Goal: Task Accomplishment & Management: Manage account settings

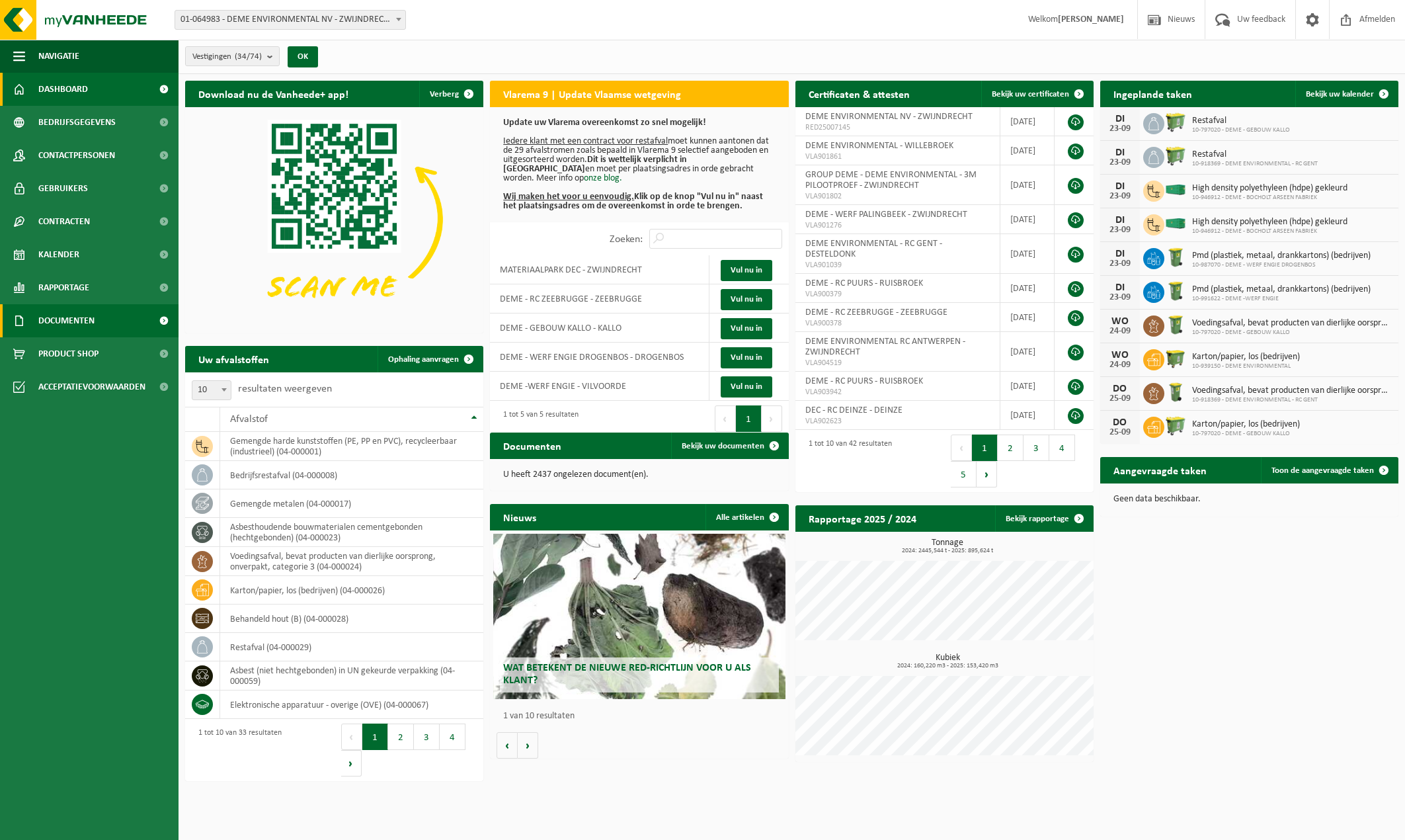
click at [160, 323] on span at bounding box center [163, 320] width 30 height 33
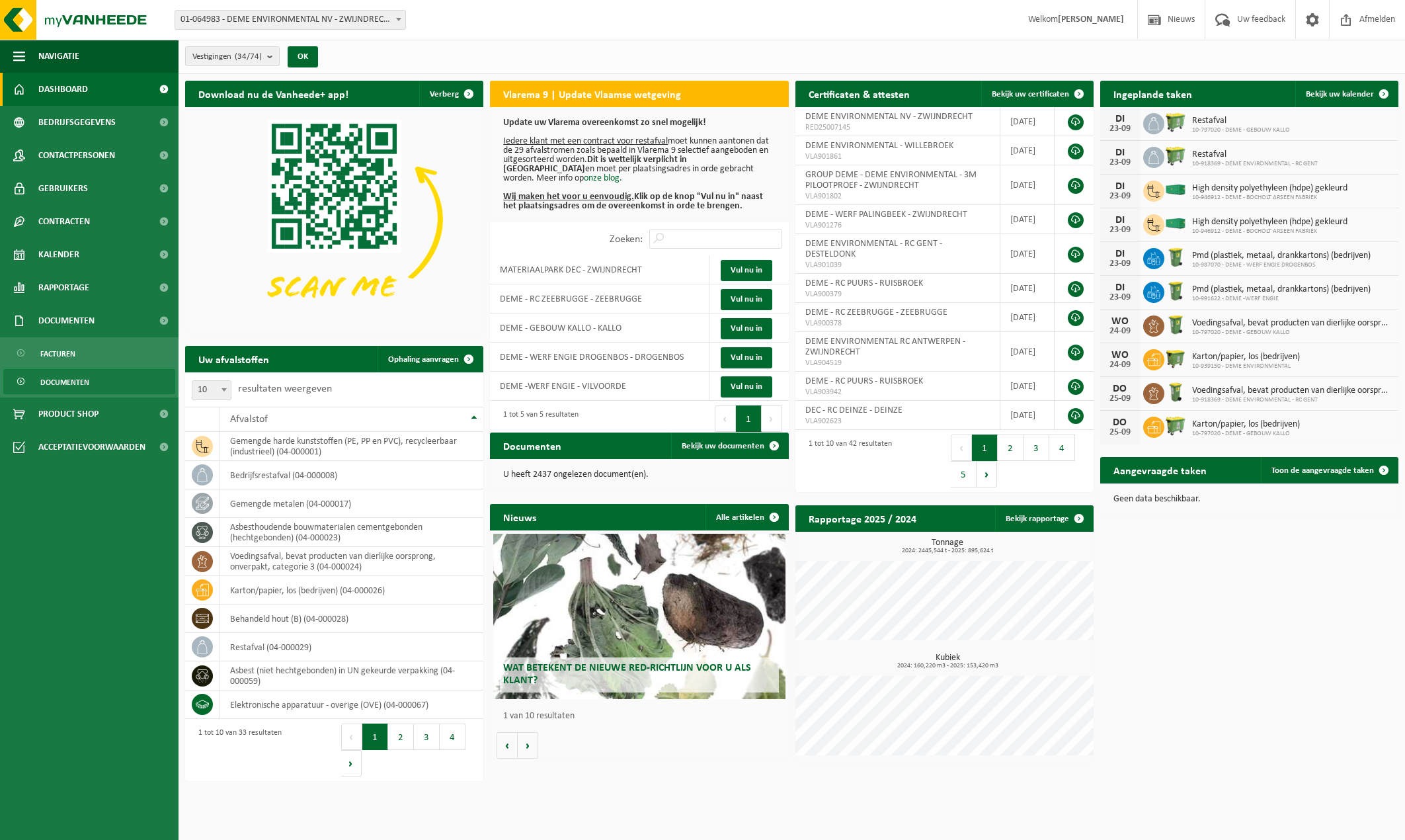
click at [64, 380] on span "Documenten" at bounding box center [65, 382] width 49 height 25
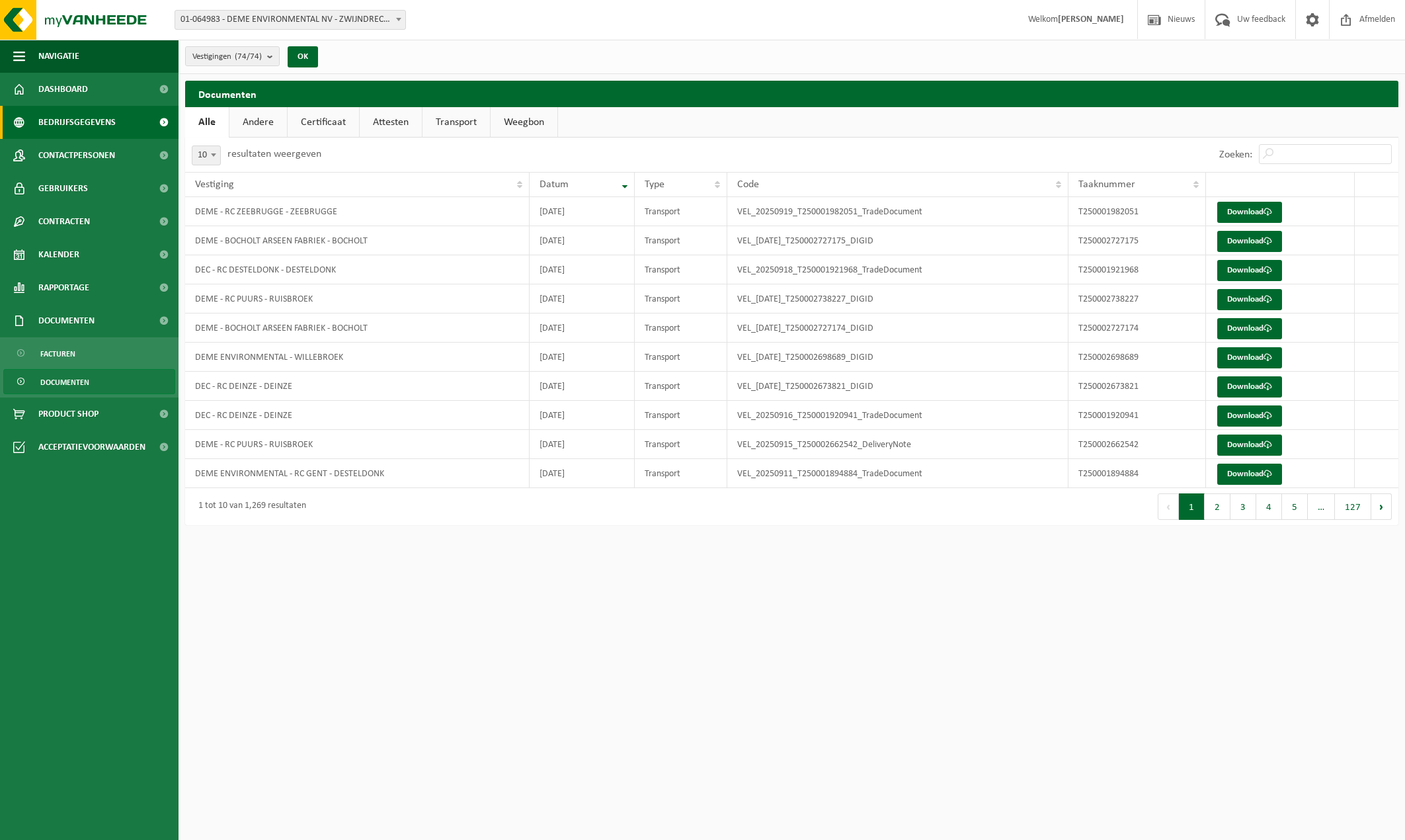
click at [160, 121] on span at bounding box center [163, 122] width 30 height 33
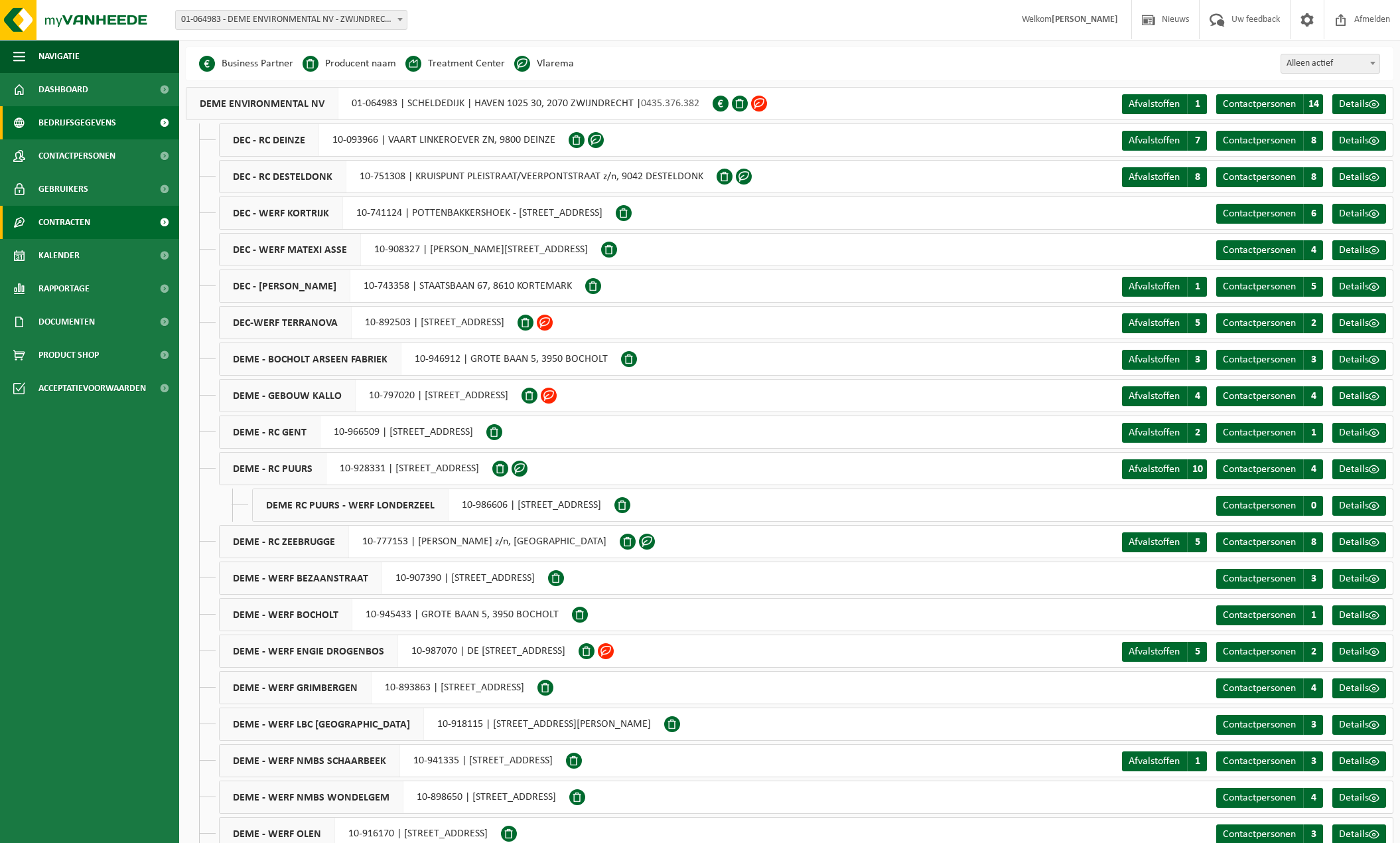
click at [166, 220] on span at bounding box center [163, 222] width 30 height 33
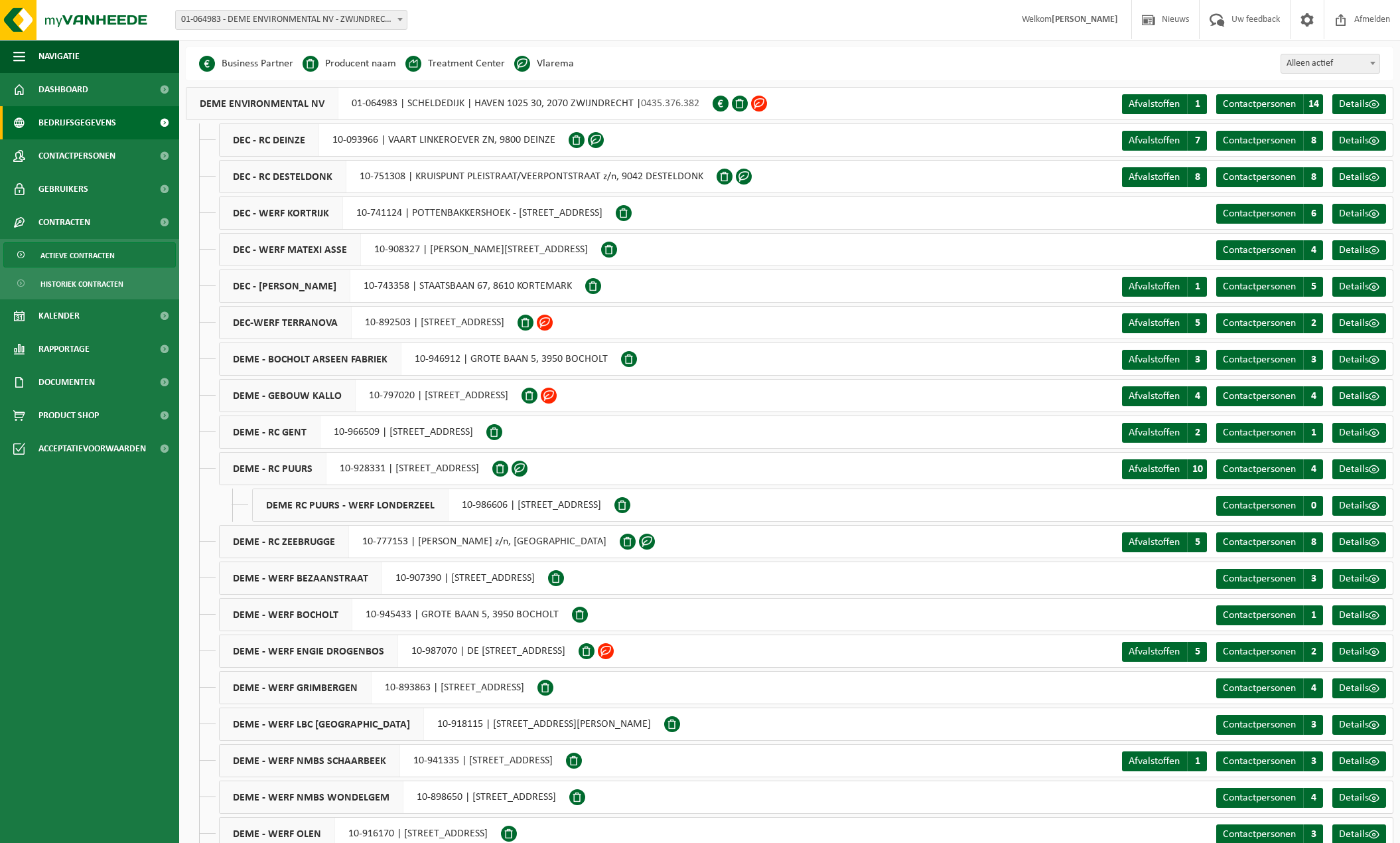
click at [107, 252] on span "Actieve contracten" at bounding box center [78, 255] width 74 height 25
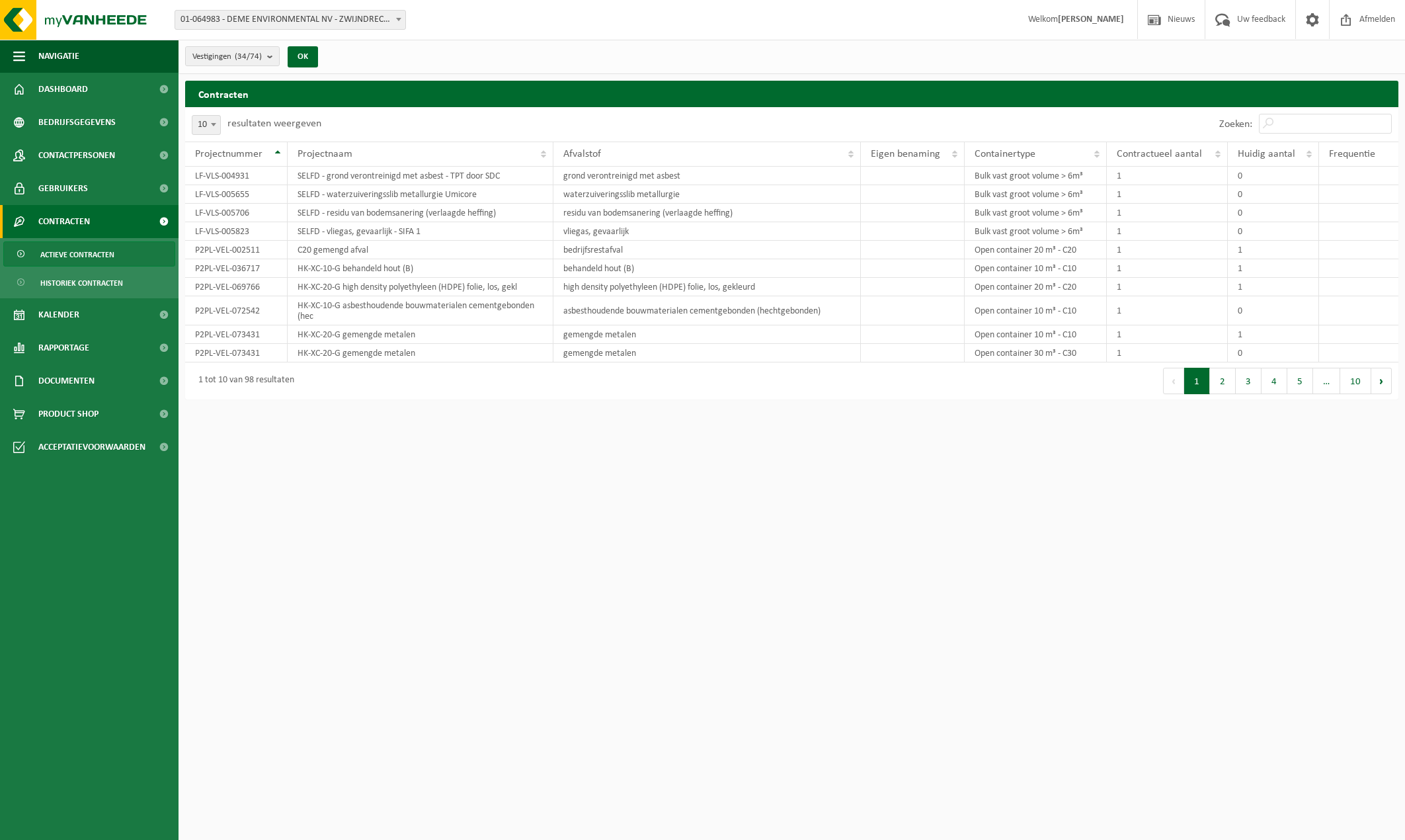
click at [1213, 437] on html "Vestiging: 01-064983 - DEME ENVIRONMENTAL NV - ZWIJNDRECHT 10-093966 - DEC - RC…" at bounding box center [702, 420] width 1405 height 840
drag, startPoint x: 1226, startPoint y: 383, endPoint x: 1249, endPoint y: 385, distance: 23.1
click at [1229, 383] on button "2" at bounding box center [1222, 380] width 26 height 26
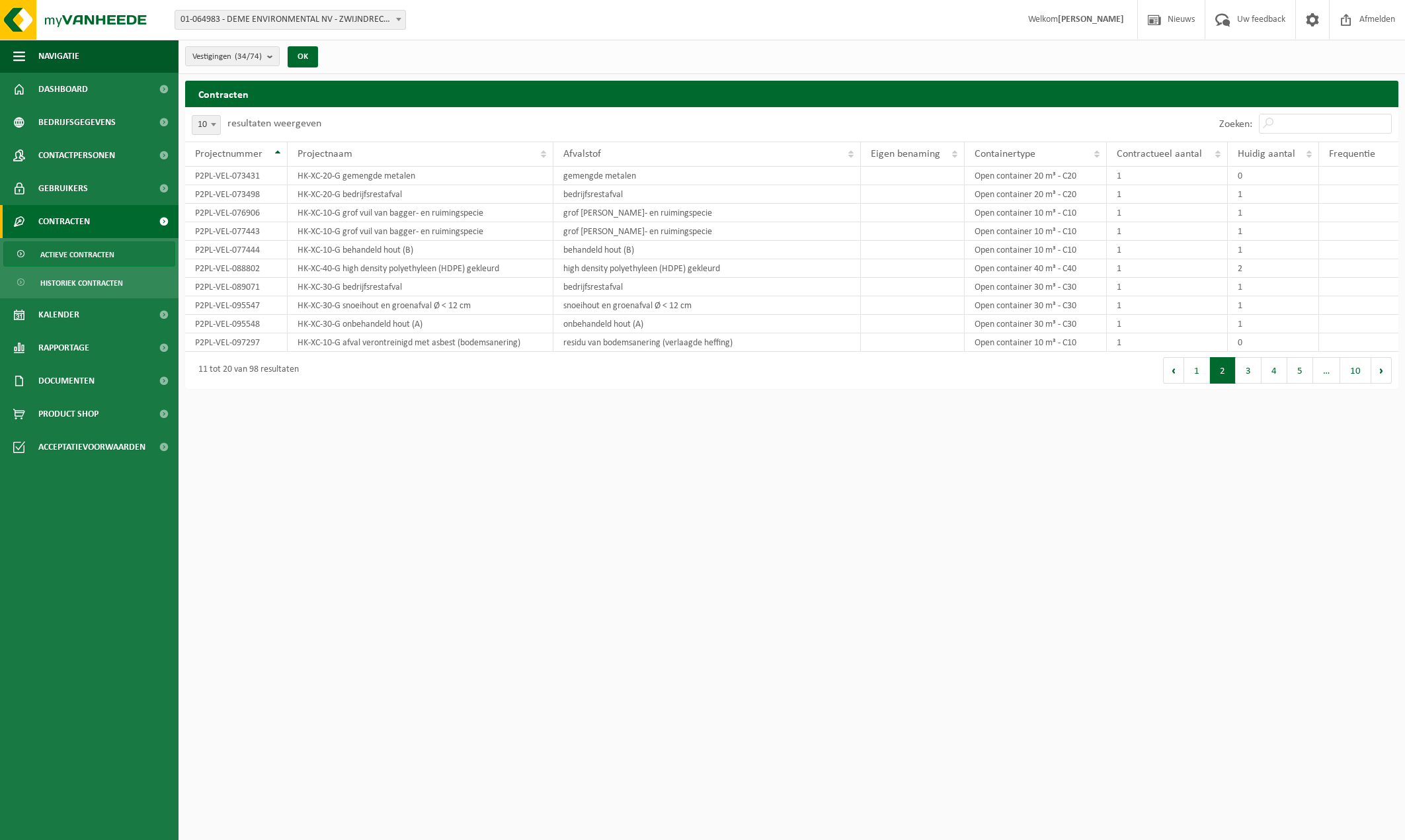
click at [1249, 385] on div "Eerste Vorige 1 2 3 4 5 … 10 Volgende Laatste" at bounding box center [1096, 370] width 607 height 37
click at [1249, 375] on button "3" at bounding box center [1248, 370] width 26 height 26
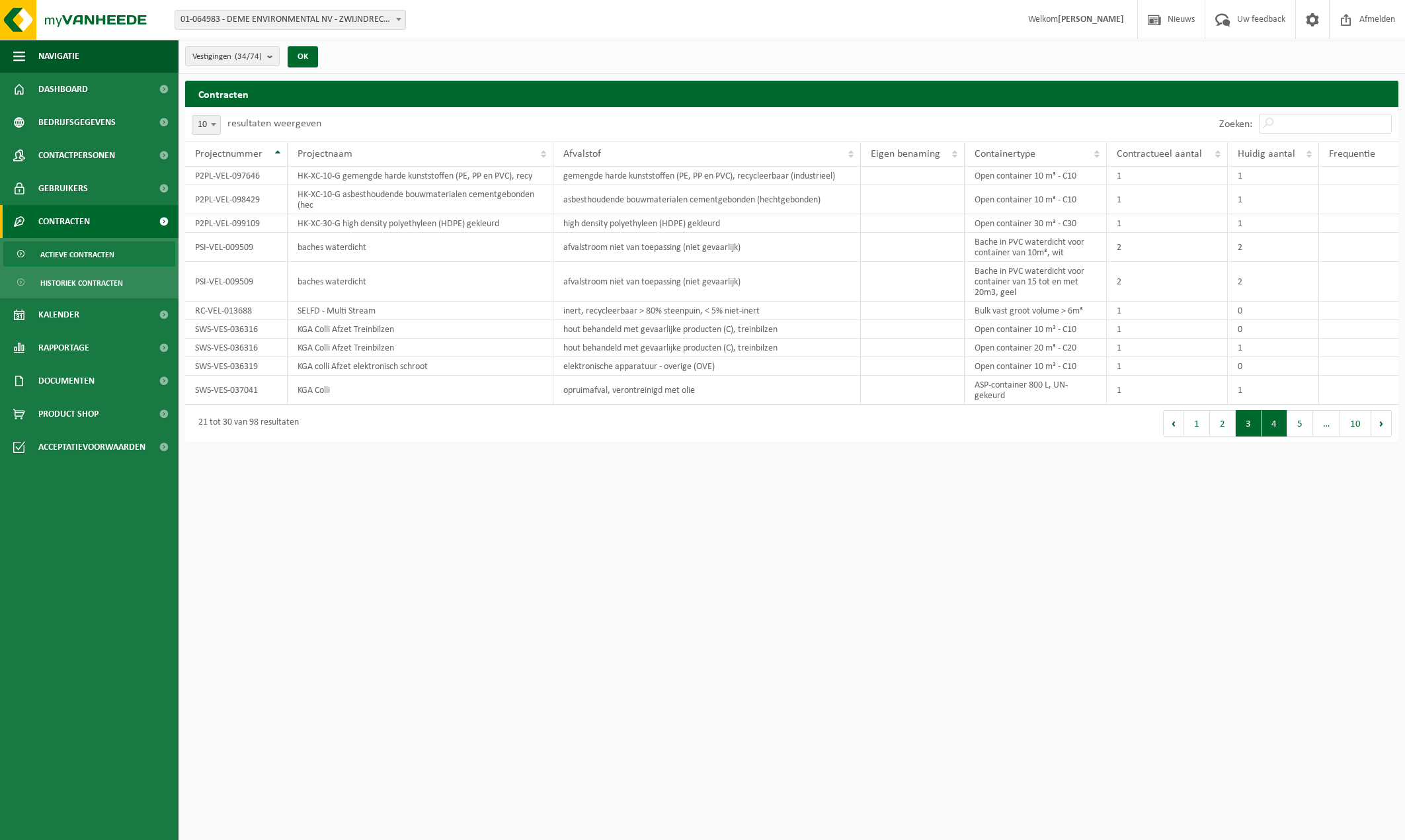
click at [1267, 424] on button "4" at bounding box center [1275, 423] width 26 height 26
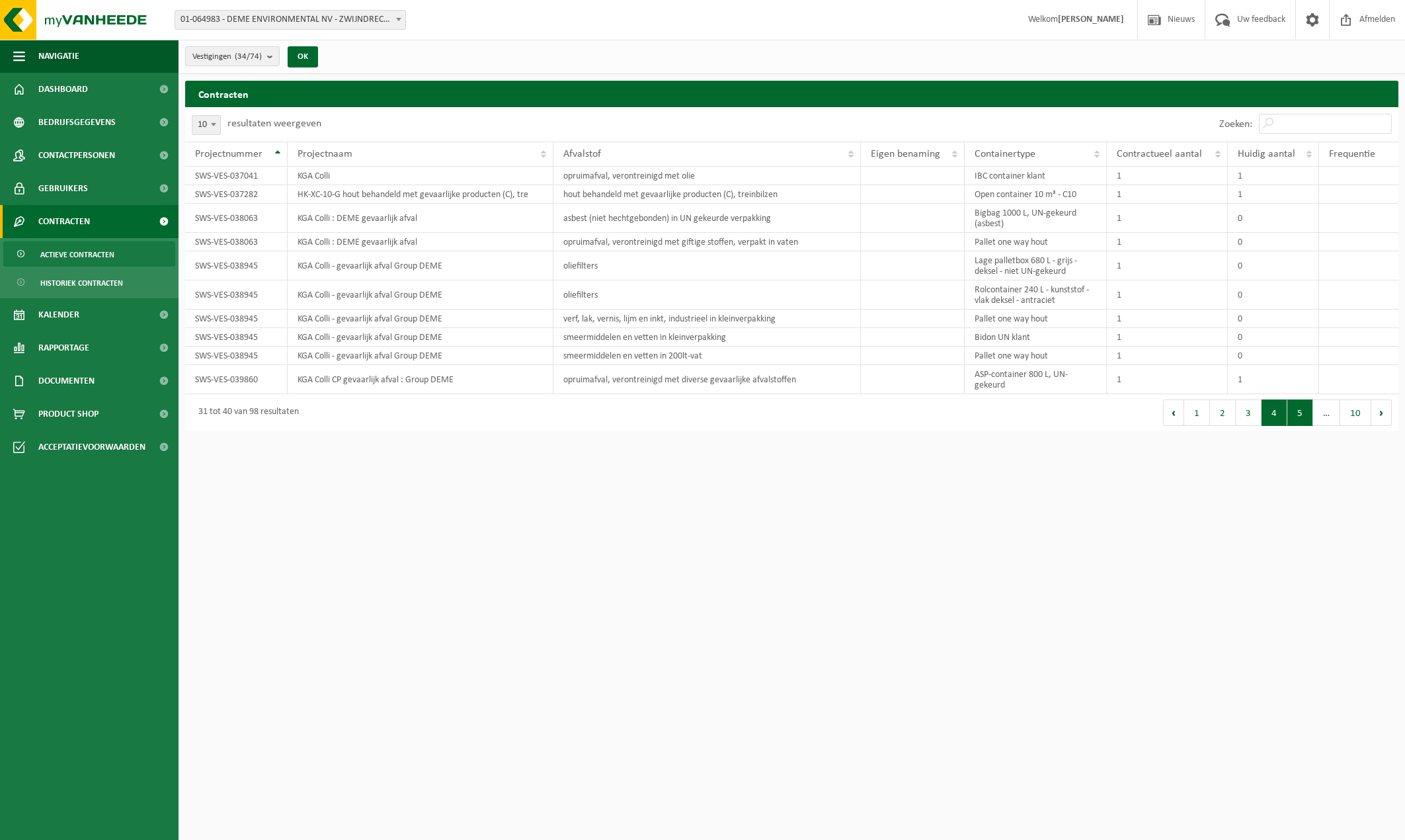
click at [1294, 416] on button "5" at bounding box center [1300, 412] width 26 height 26
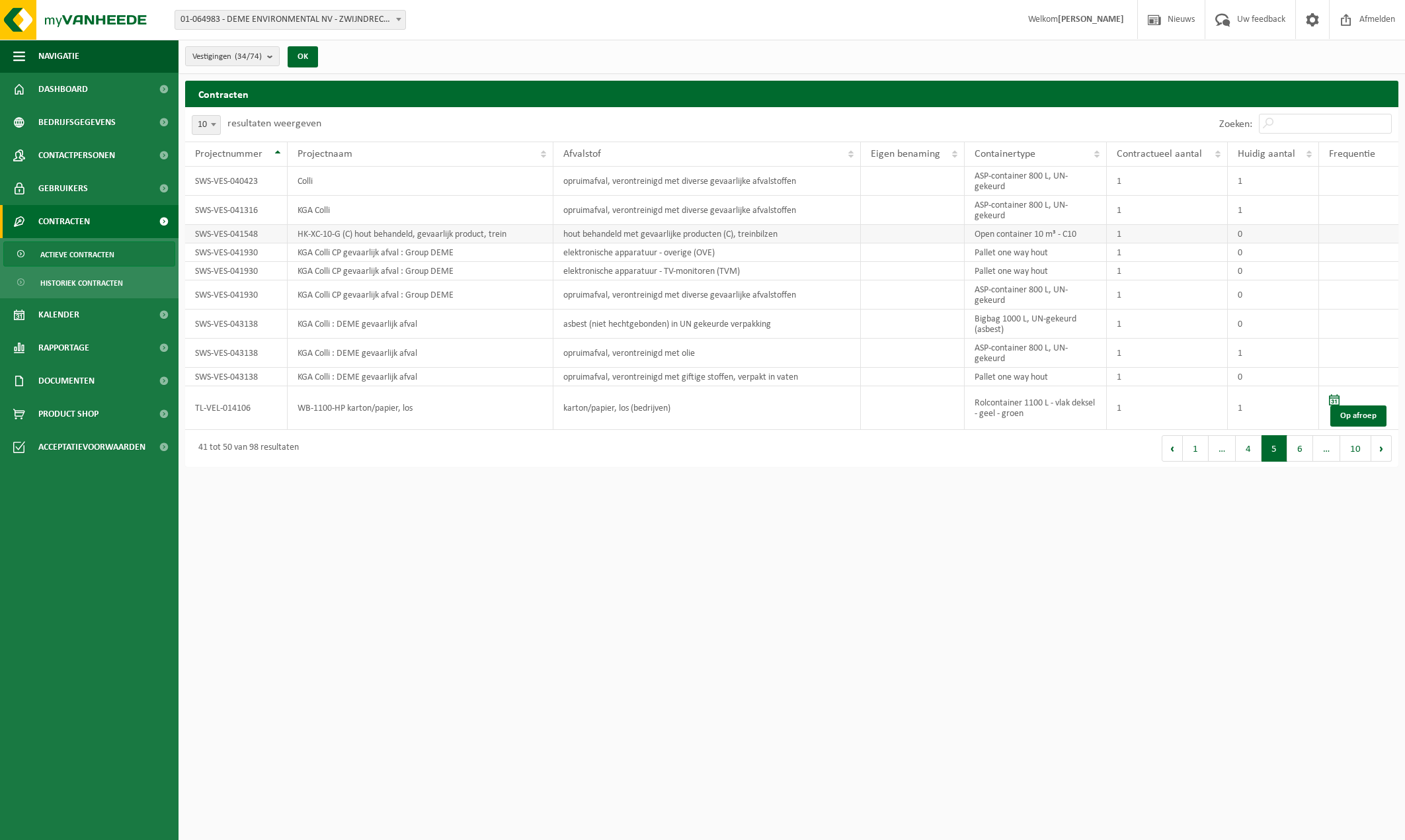
click at [344, 236] on td "HK-XC-10-G (C) hout behandeld, gevaarlijk product, trein" at bounding box center [421, 234] width 266 height 19
click at [212, 123] on b at bounding box center [214, 125] width 5 height 4
click at [213, 121] on span at bounding box center [213, 124] width 13 height 17
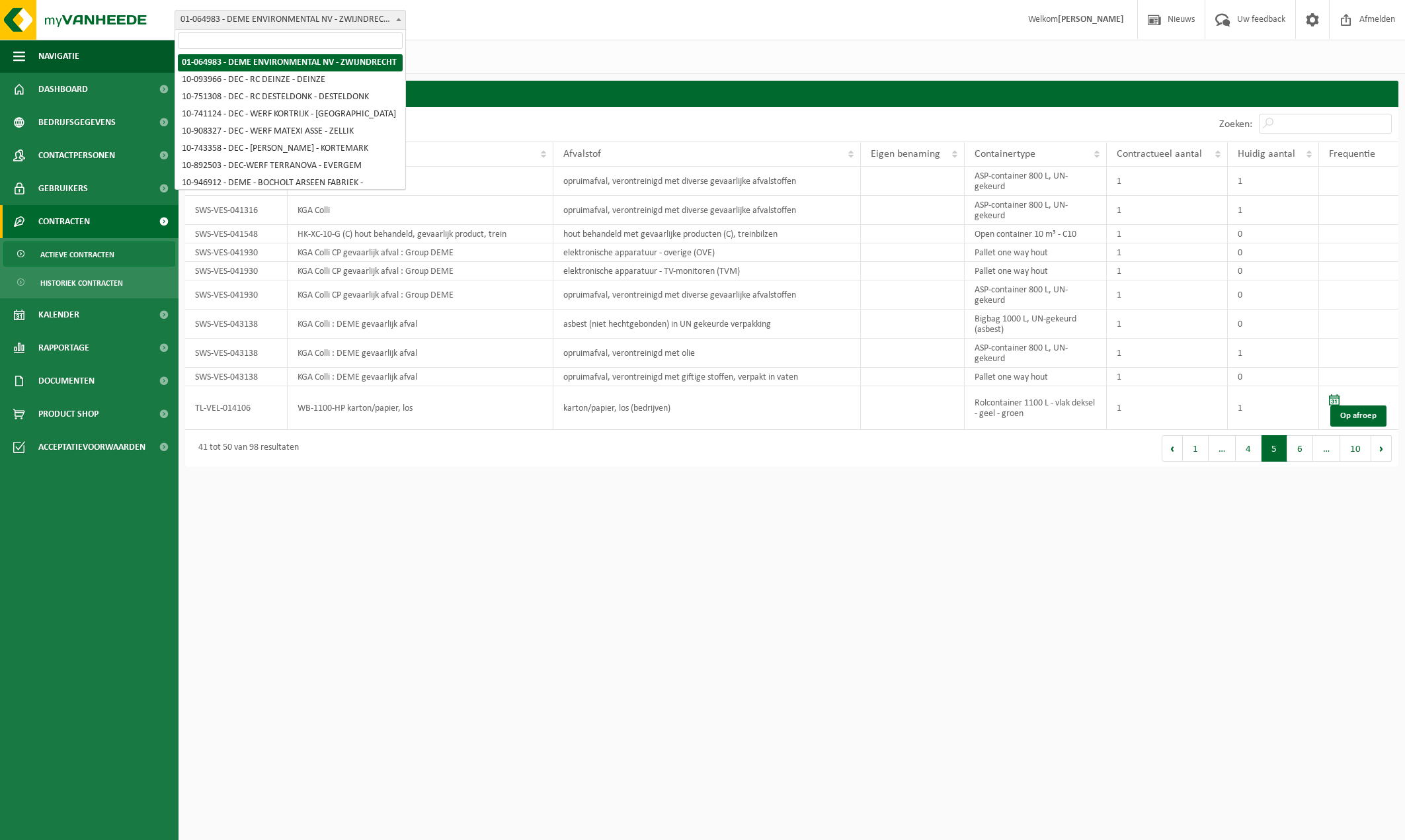
click at [397, 21] on b at bounding box center [398, 20] width 5 height 4
click at [341, 40] on input "search" at bounding box center [291, 40] width 225 height 16
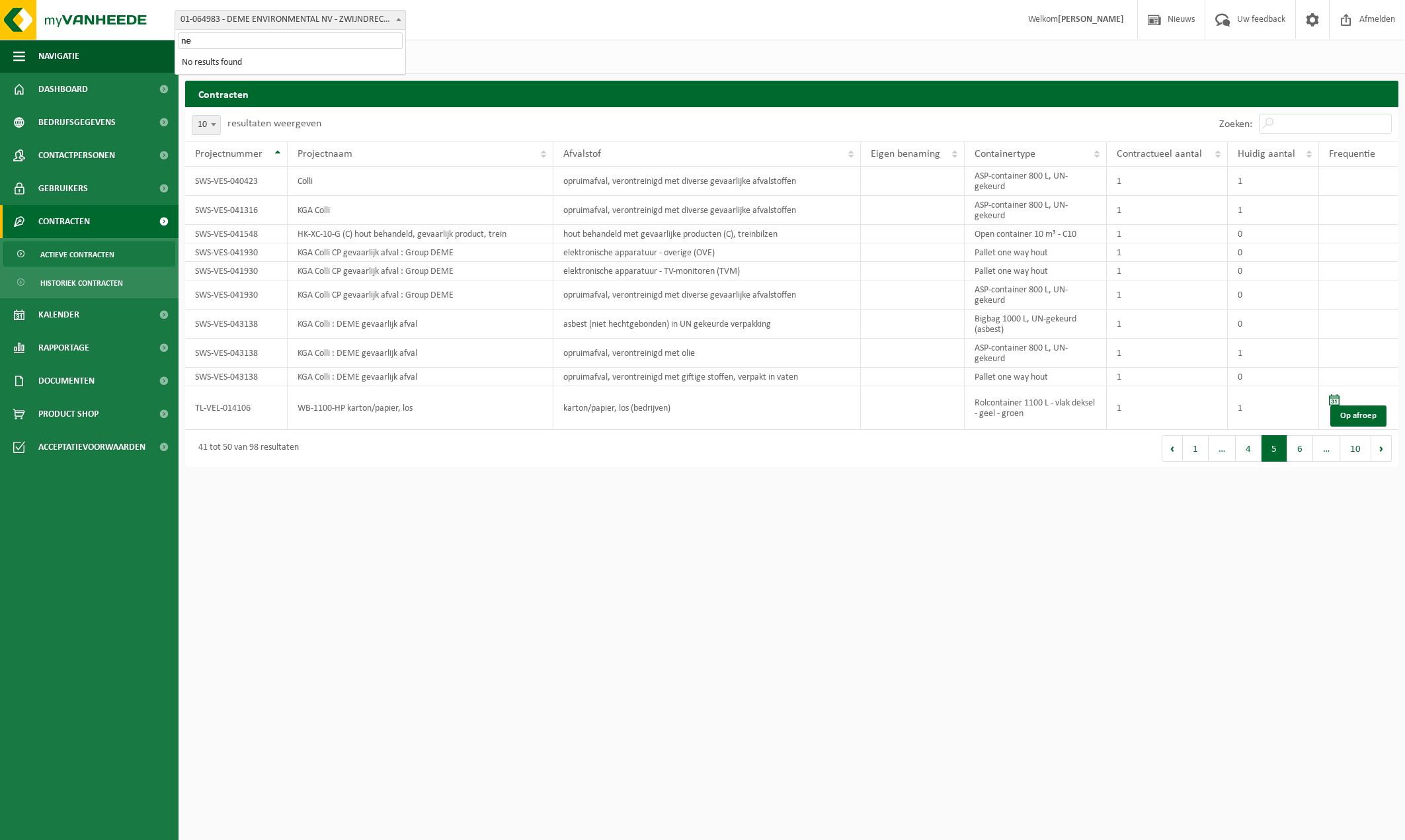
type input "n"
type input "b"
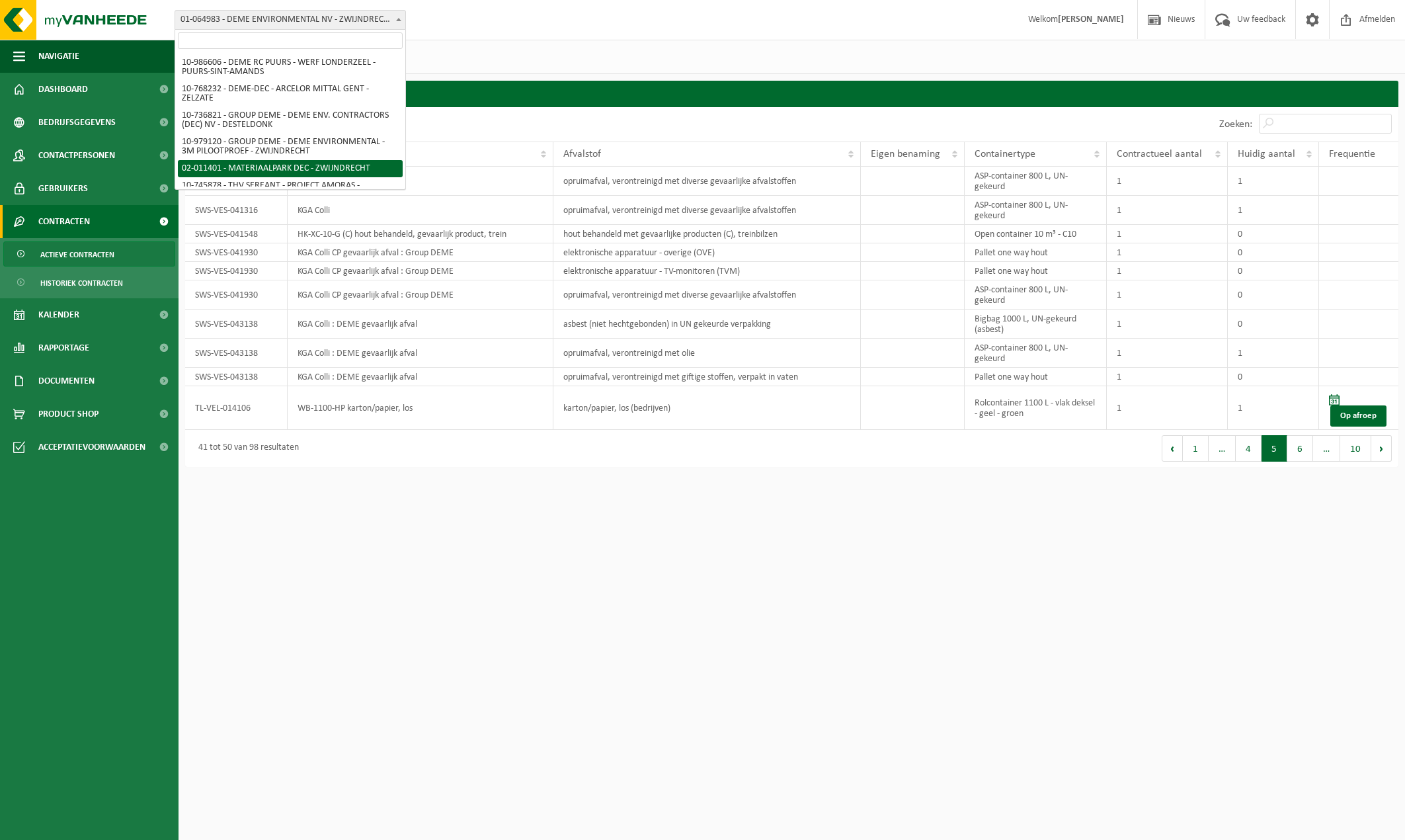
scroll to position [619, 0]
